Goal: Task Accomplishment & Management: Use online tool/utility

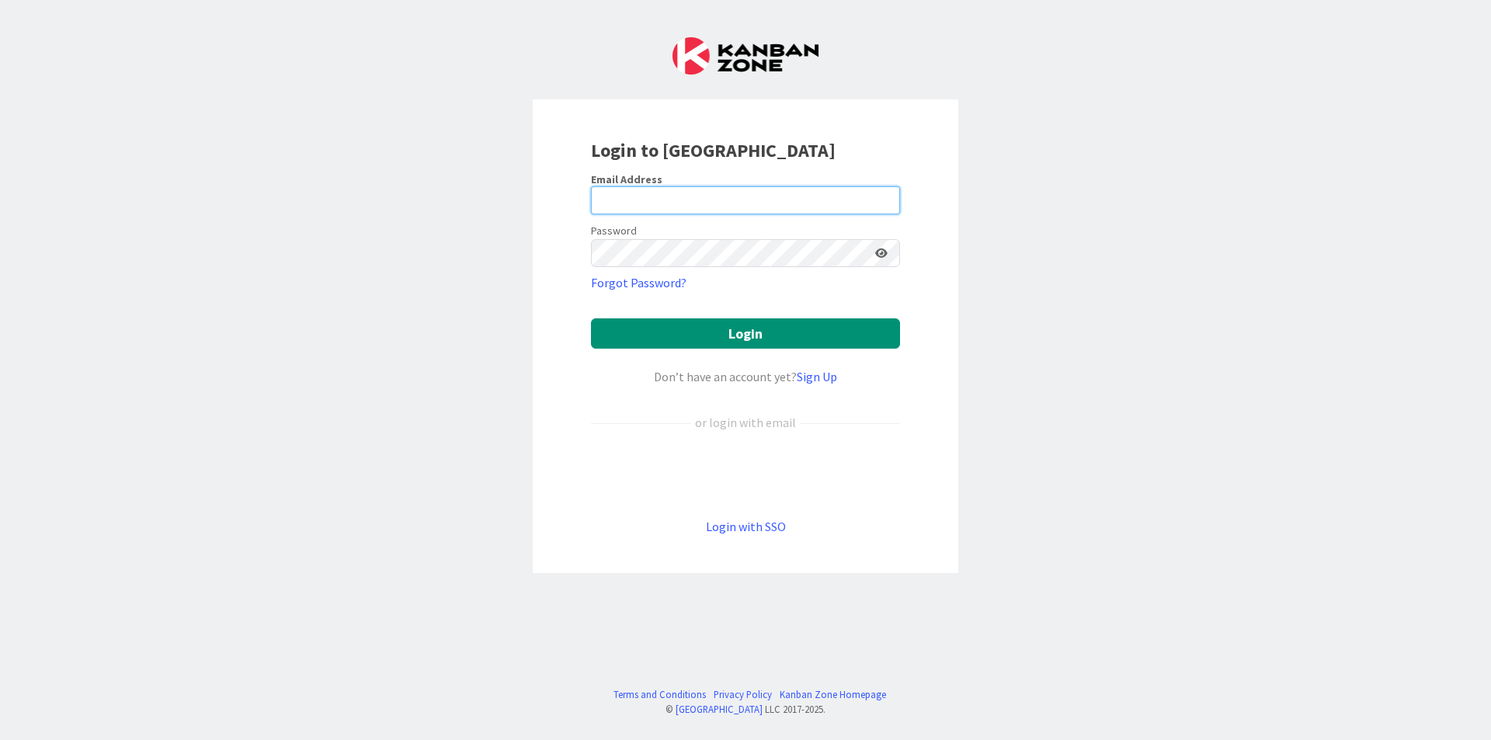
click at [794, 189] on input "email" at bounding box center [745, 200] width 309 height 28
type input "[EMAIL_ADDRESS][DOMAIN_NAME]"
click at [591, 318] on button "Login" at bounding box center [745, 333] width 309 height 30
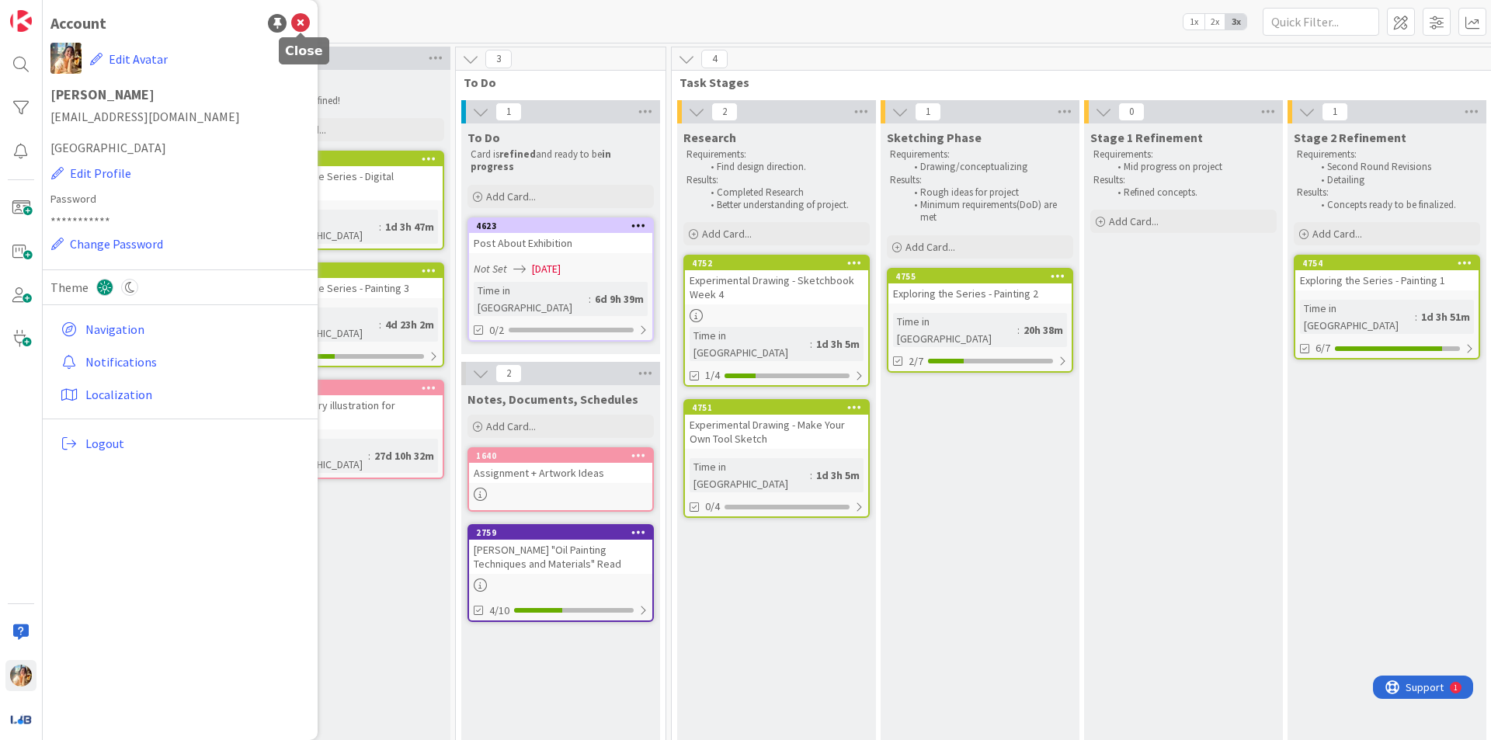
click at [302, 18] on icon at bounding box center [300, 23] width 19 height 19
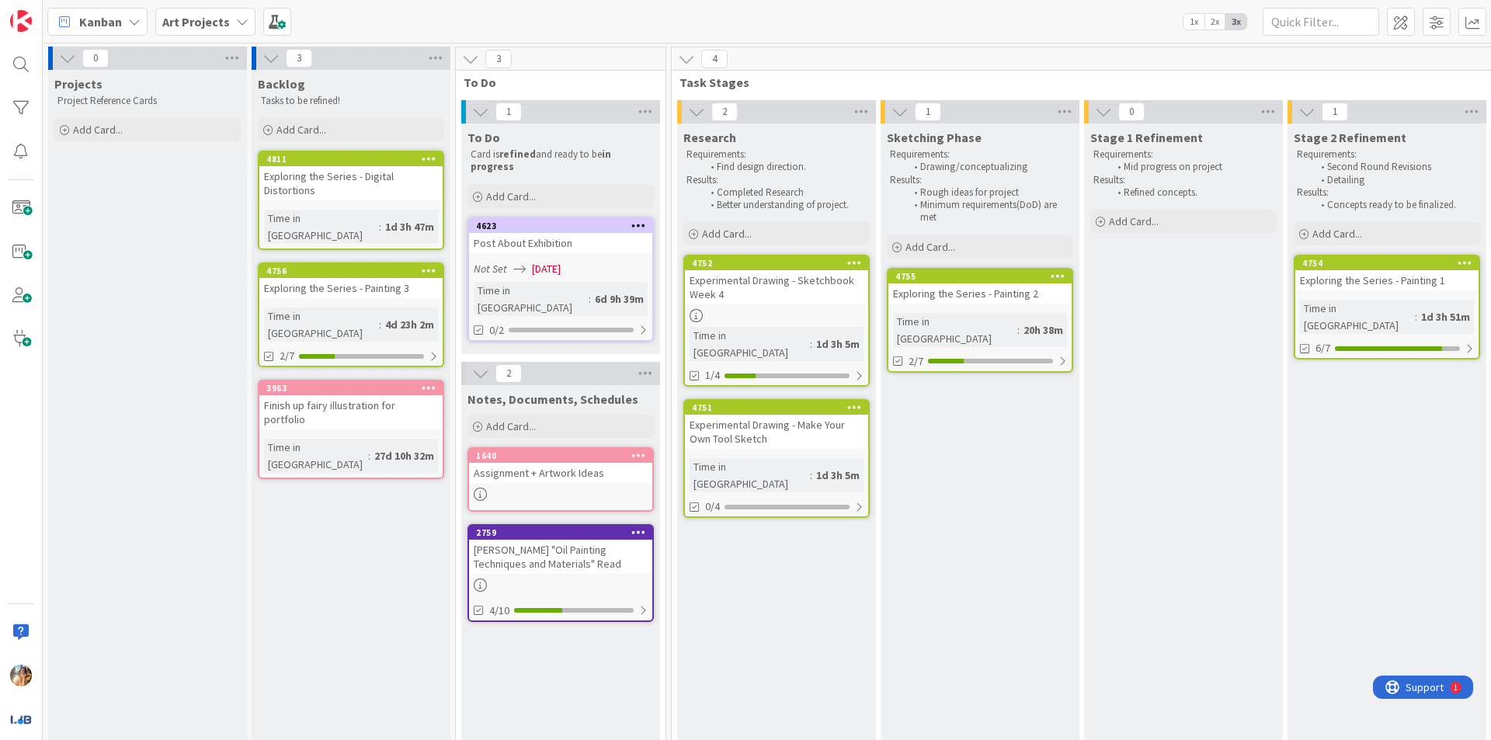
click at [831, 304] on div "Experimental Drawing - Sketchbook Week 4" at bounding box center [776, 287] width 183 height 34
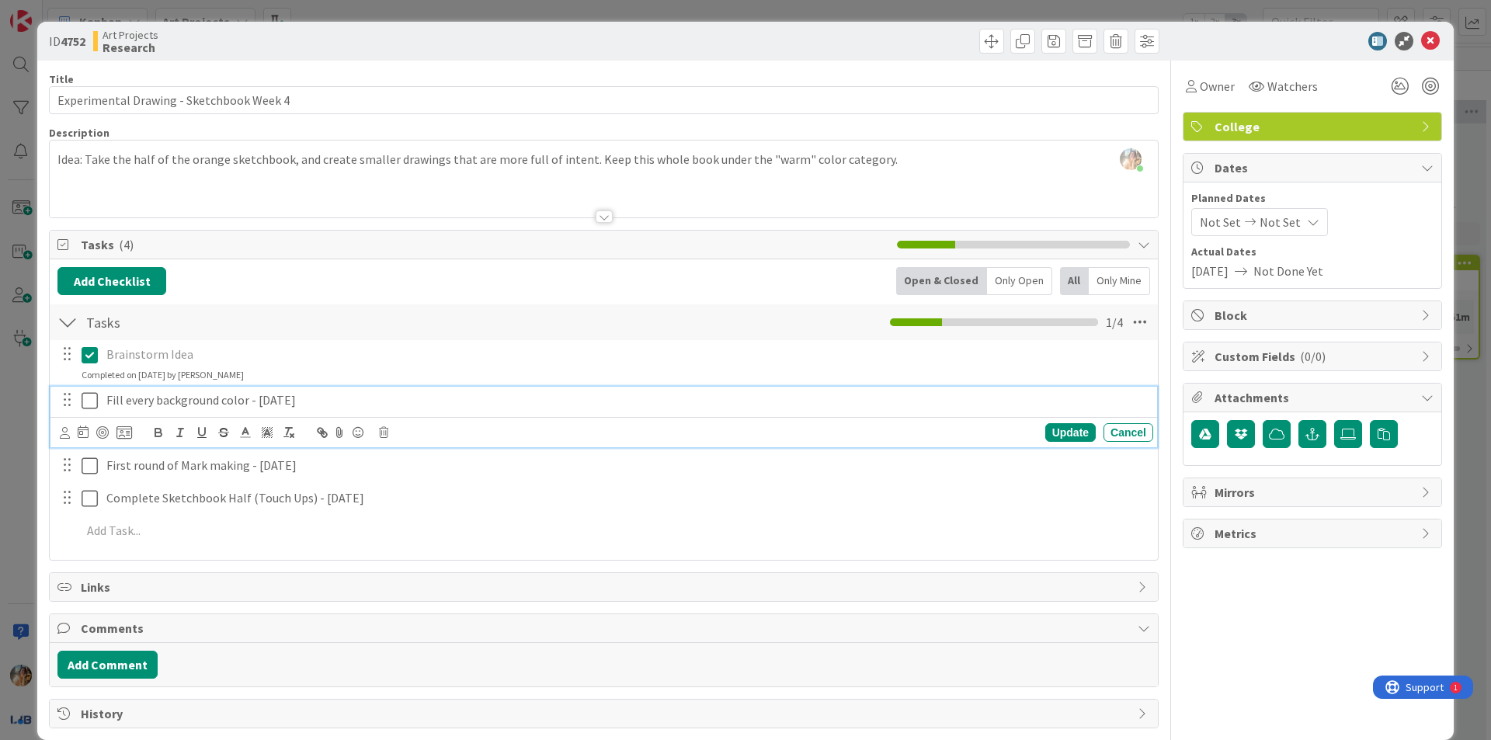
click at [90, 397] on icon at bounding box center [90, 400] width 16 height 19
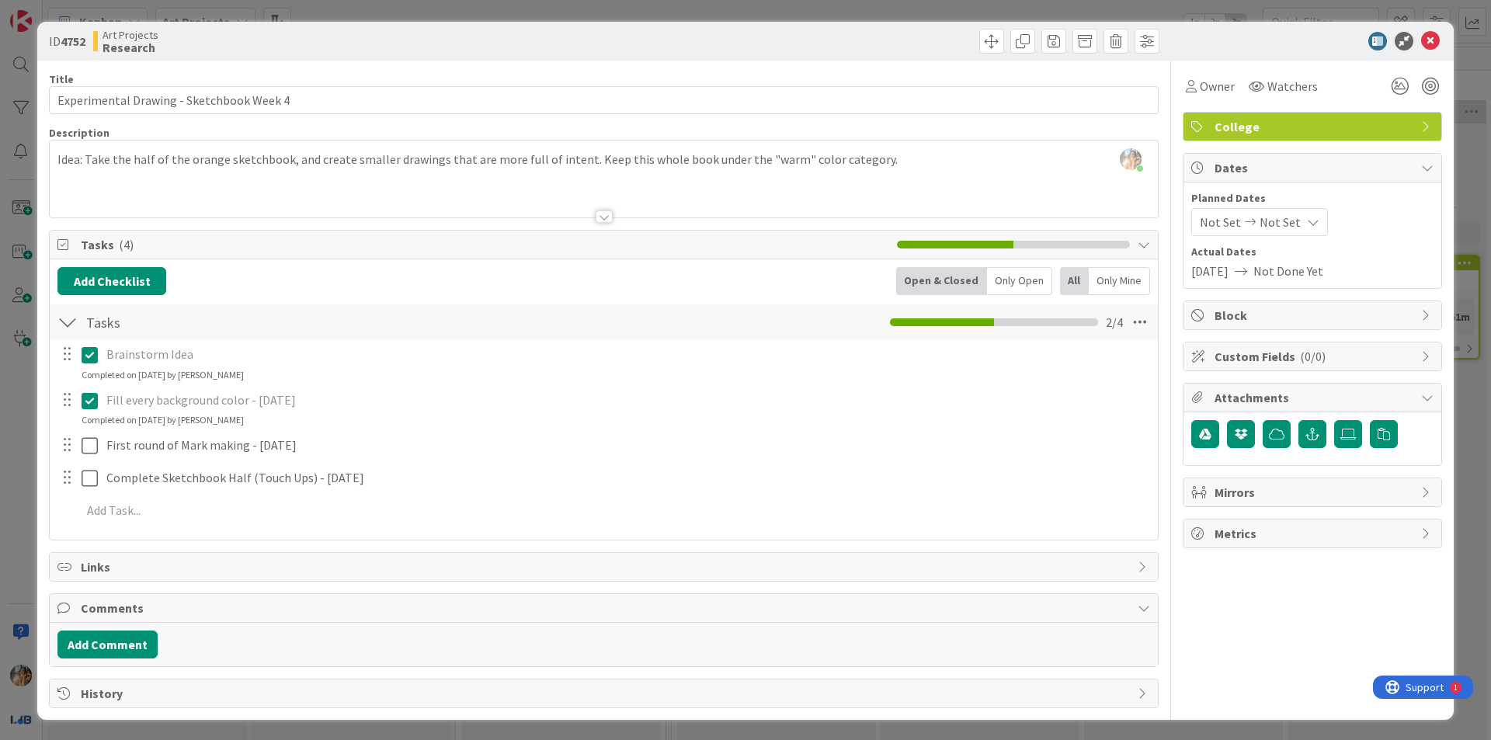
click at [10, 415] on div "ID 4752 Art Projects Research Title 40 / 128 Experimental Drawing - Sketchbook …" at bounding box center [745, 370] width 1491 height 740
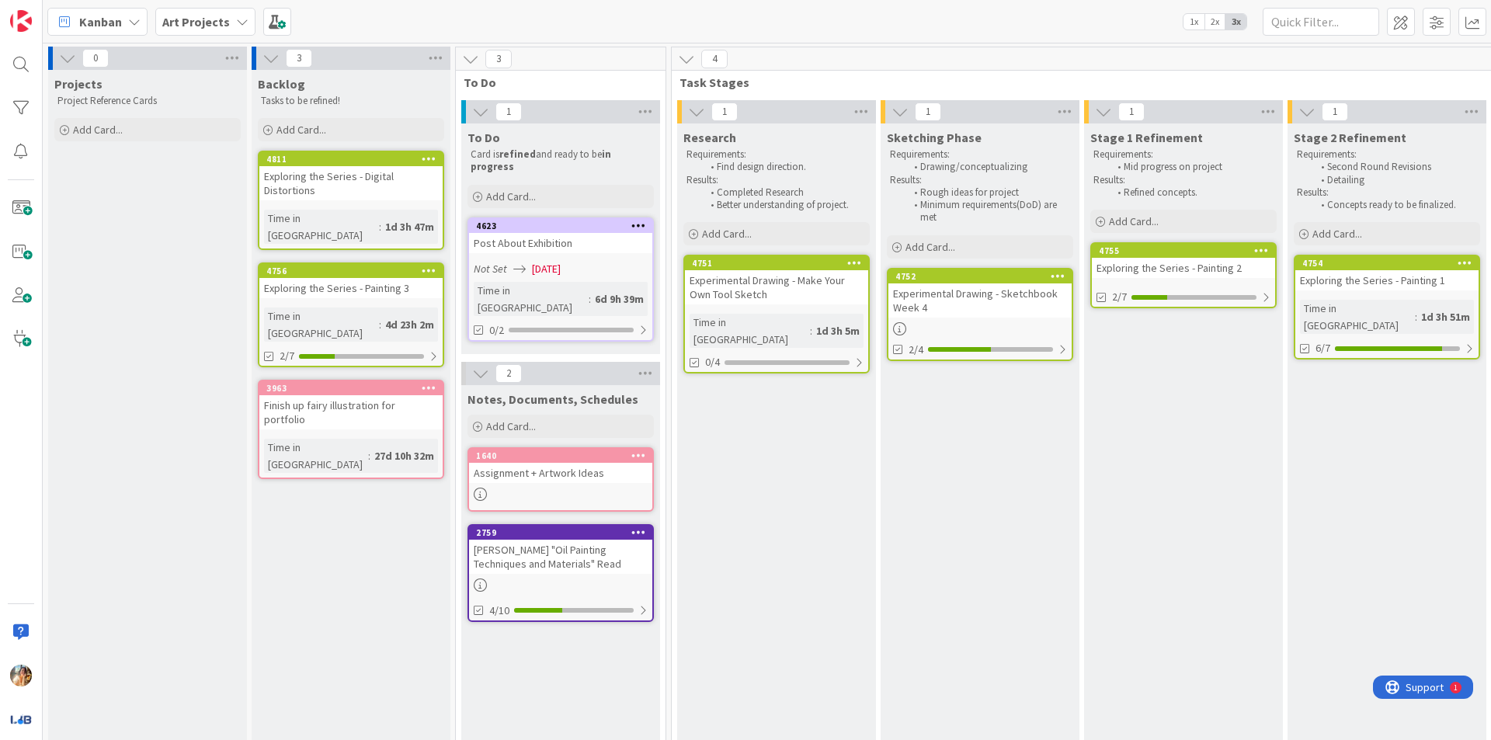
click at [1181, 266] on div "Exploring the Series - Painting 2" at bounding box center [1183, 268] width 183 height 20
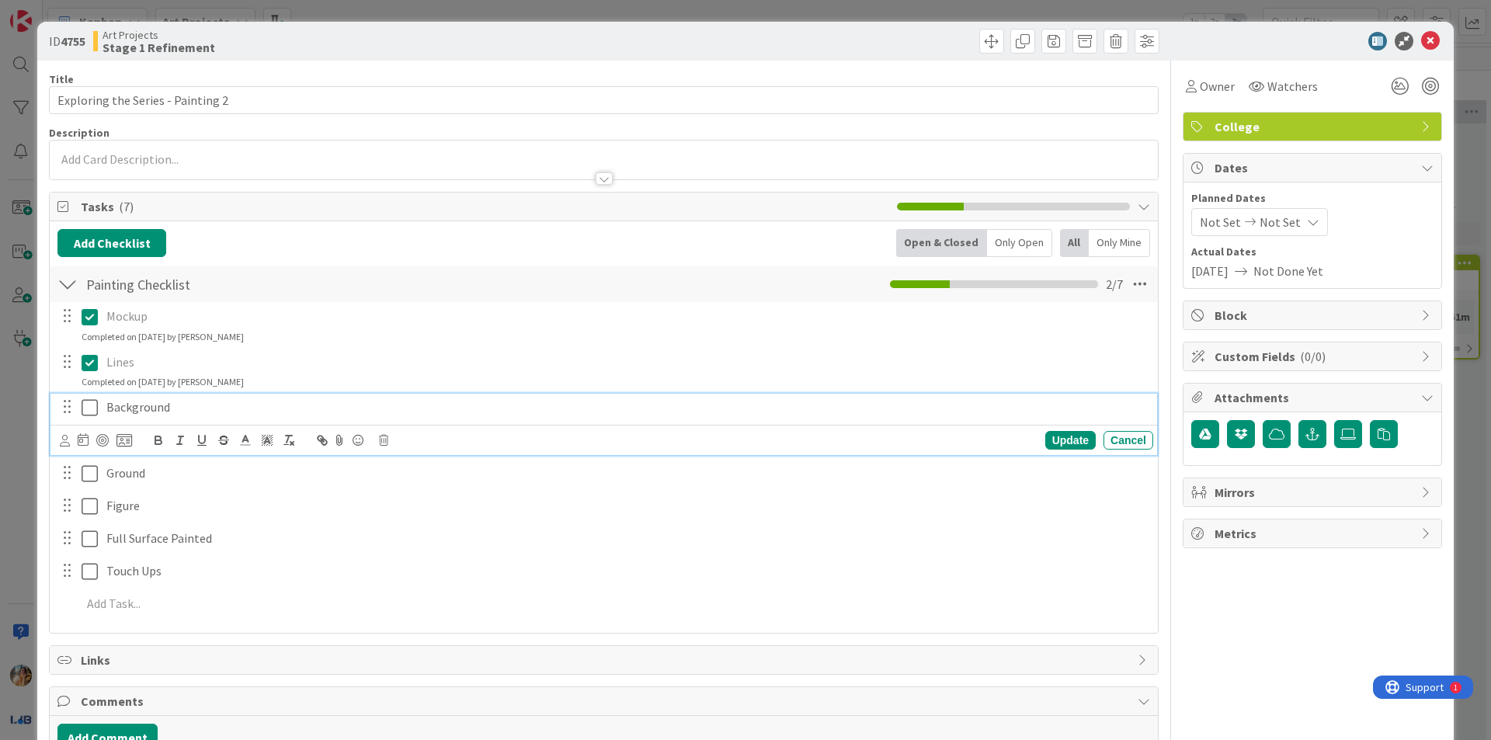
click at [92, 411] on icon at bounding box center [90, 407] width 16 height 19
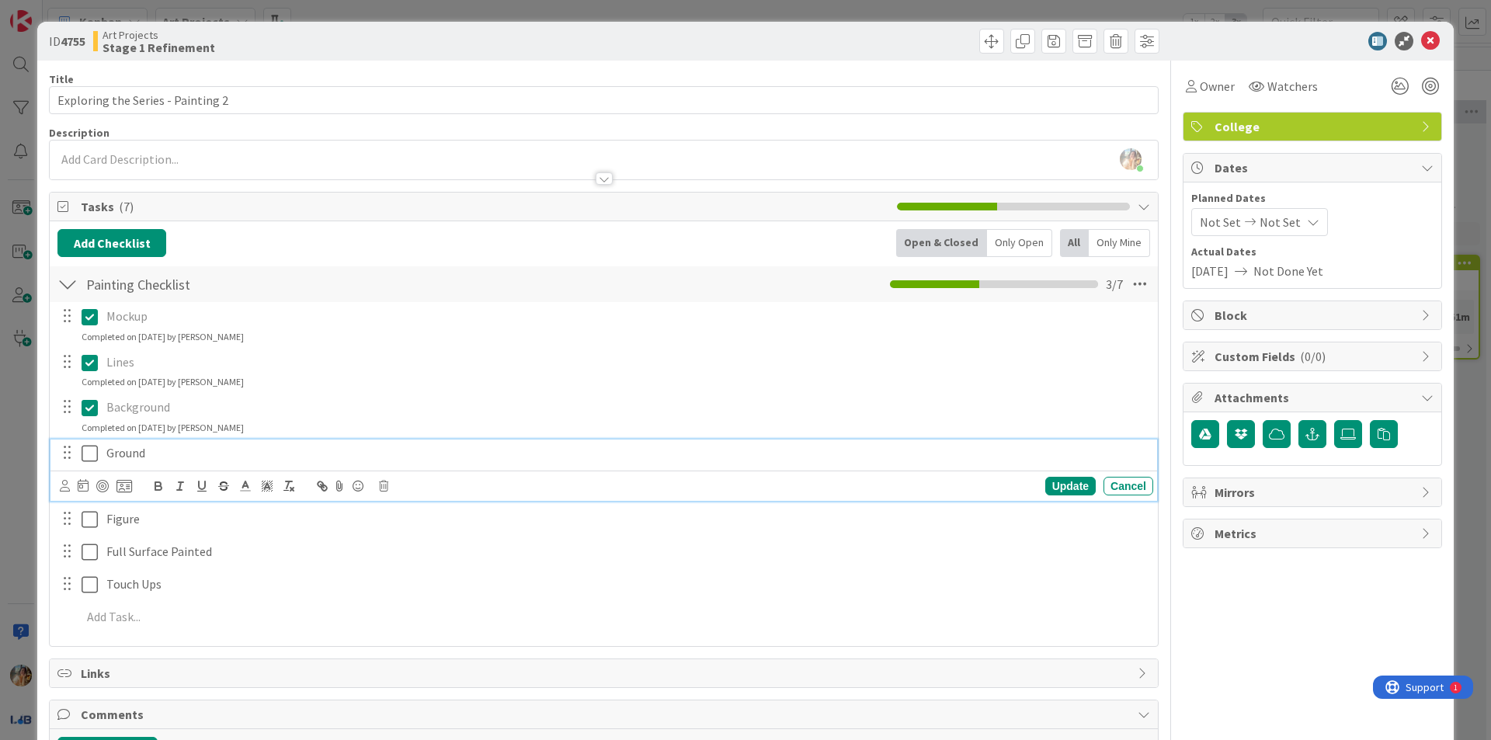
click at [93, 445] on icon at bounding box center [90, 453] width 16 height 19
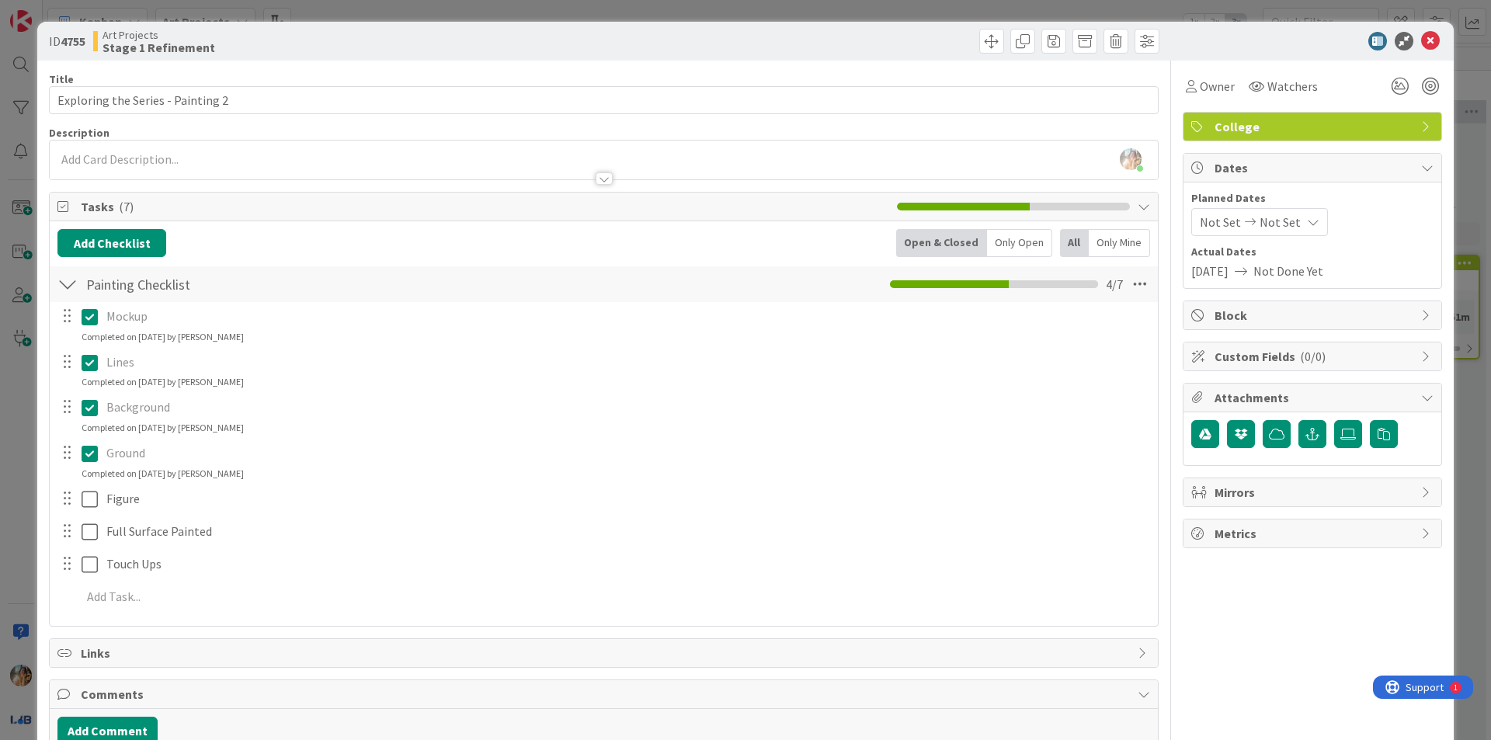
click at [4, 535] on div "ID 4755 Art Projects Stage 1 Refinement Title 33 / 128 Exploring the Series - P…" at bounding box center [745, 370] width 1491 height 740
